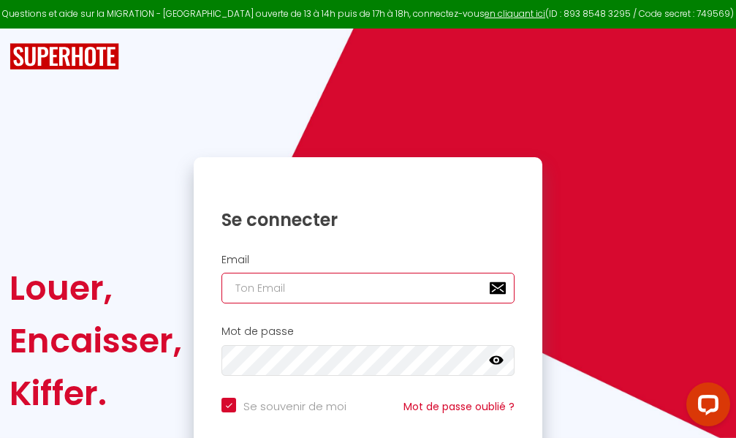
click at [324, 290] on input "email" at bounding box center [367, 288] width 293 height 31
type input "m"
checkbox input "true"
type input "ma"
checkbox input "true"
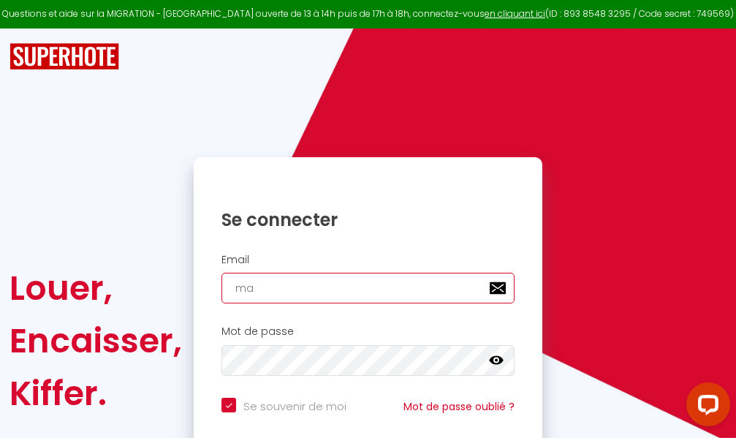
type input "mar"
checkbox input "true"
type input "marc"
checkbox input "true"
type input "marcd"
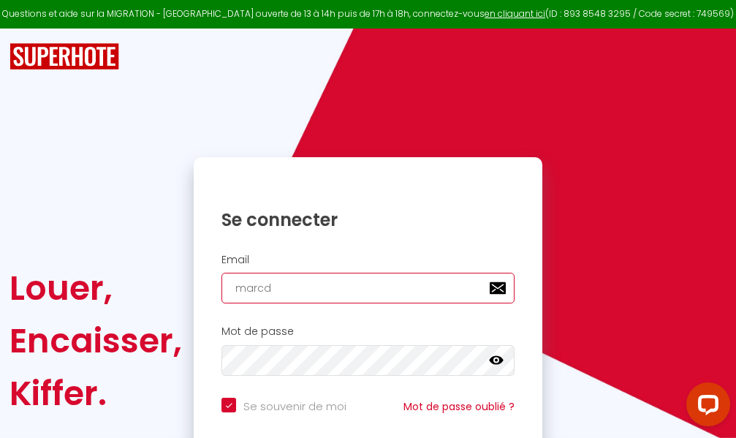
checkbox input "true"
type input "marcdp"
checkbox input "true"
type input "marcdpo"
checkbox input "true"
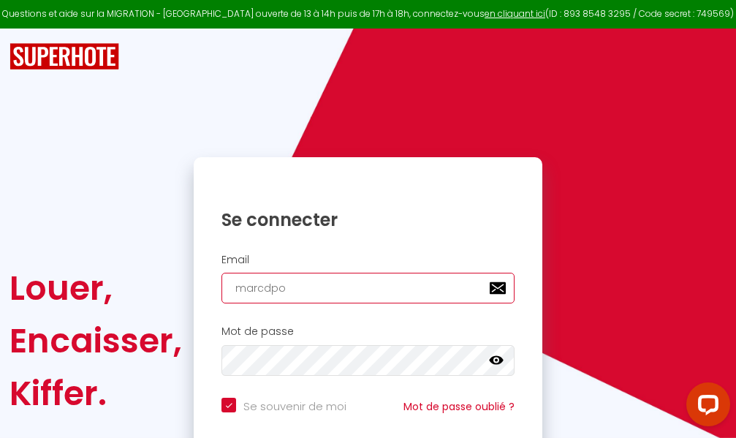
type input "marcdpoz"
checkbox input "true"
type input "marcdpoz."
checkbox input "true"
type input "marcdpoz.l"
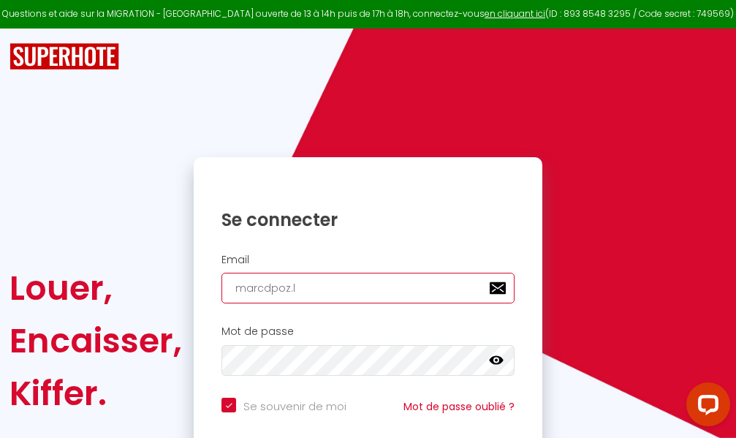
checkbox input "true"
type input "marcdpoz.lo"
checkbox input "true"
type input "marcdpoz.loc"
checkbox input "true"
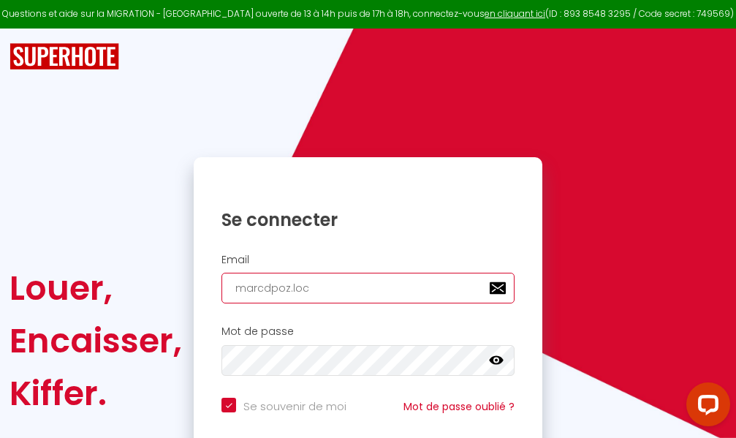
type input "marcdpoz.loca"
checkbox input "true"
type input "marcdpoz.locat"
checkbox input "true"
type input "marcdpoz.locati"
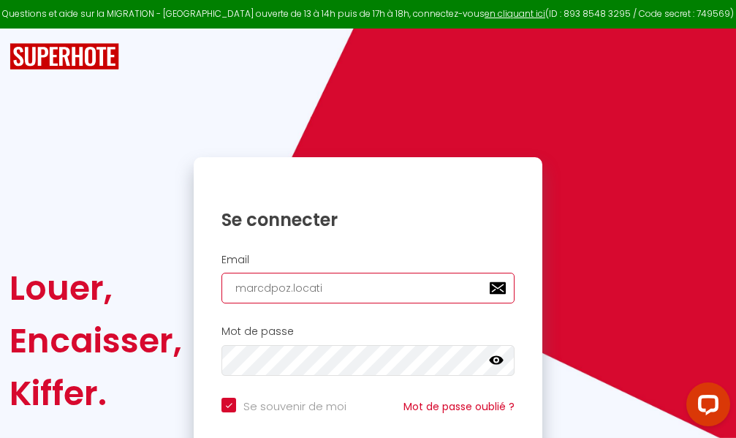
checkbox input "true"
type input "marcdpoz.locatio"
checkbox input "true"
type input "marcdpoz.location"
checkbox input "true"
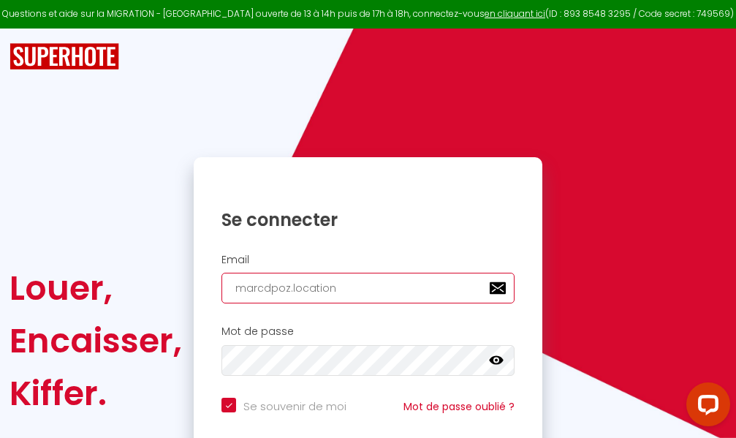
type input "marcdpoz.location@"
checkbox input "true"
type input "marcdpoz.location@g"
checkbox input "true"
type input "marcdpoz.location@gm"
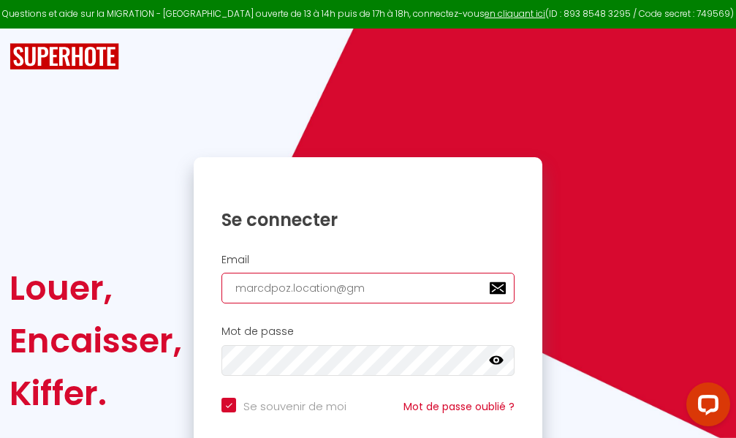
checkbox input "true"
type input "marcdpoz.location@gma"
checkbox input "true"
type input "marcdpoz.location@gmai"
checkbox input "true"
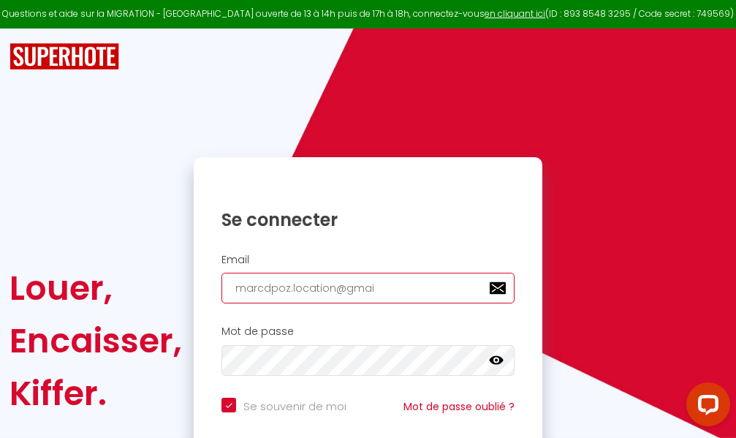
type input "[EMAIL_ADDRESS]"
checkbox input "true"
type input "[EMAIL_ADDRESS]."
checkbox input "true"
type input "marcdpoz.location@gmail.c"
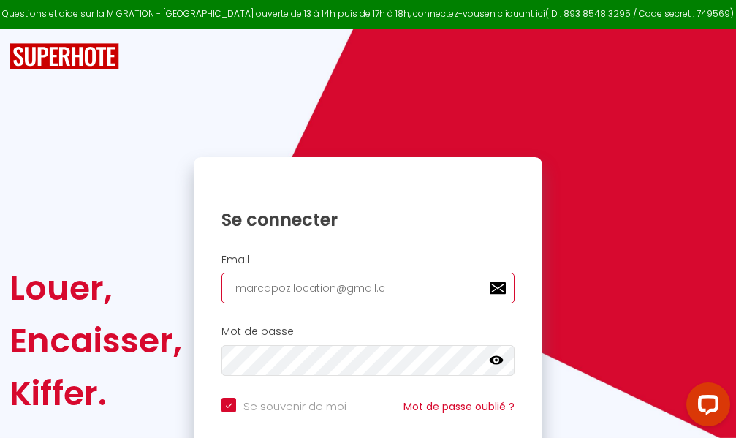
checkbox input "true"
type input "[EMAIL_ADDRESS][DOMAIN_NAME]"
checkbox input "true"
type input "[EMAIL_ADDRESS][DOMAIN_NAME]"
checkbox input "true"
